Goal: Transaction & Acquisition: Purchase product/service

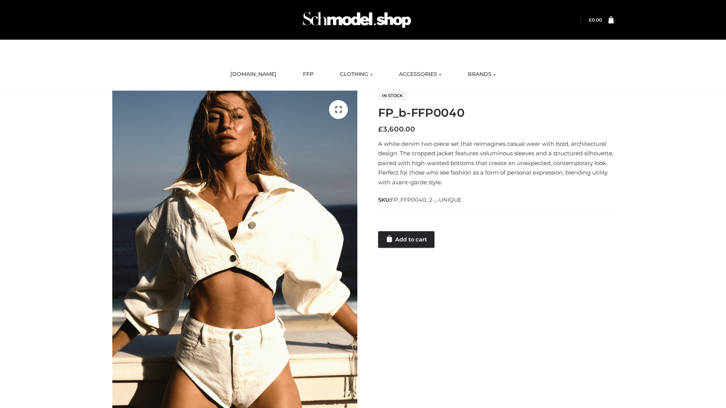
click at [407, 239] on link "Add to cart" at bounding box center [406, 239] width 56 height 17
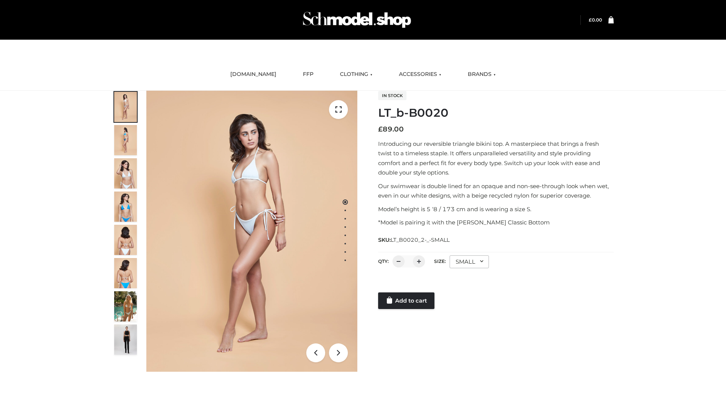
click at [407, 301] on link "Add to cart" at bounding box center [406, 301] width 56 height 17
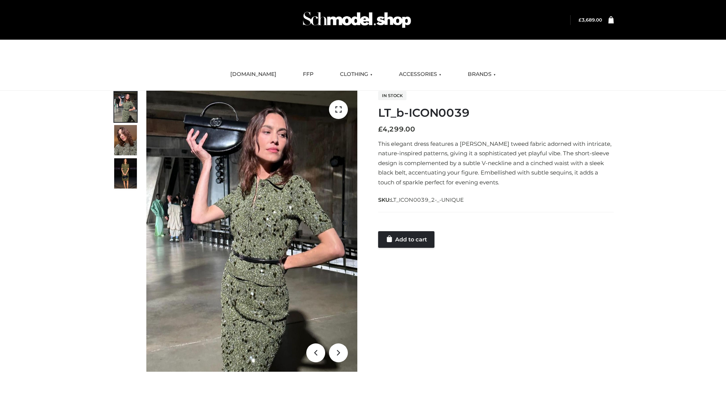
click at [407, 239] on link "Add to cart" at bounding box center [406, 239] width 56 height 17
